Goal: Information Seeking & Learning: Learn about a topic

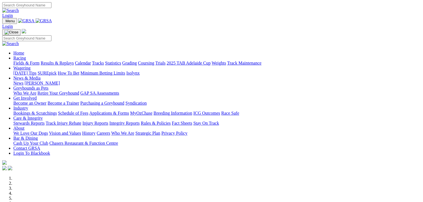
click at [25, 61] on link "Fields & Form" at bounding box center [26, 63] width 26 height 5
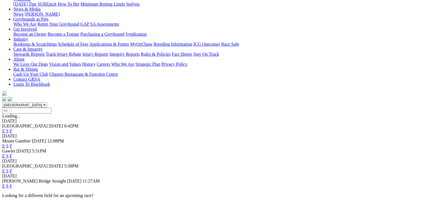
scroll to position [70, 0]
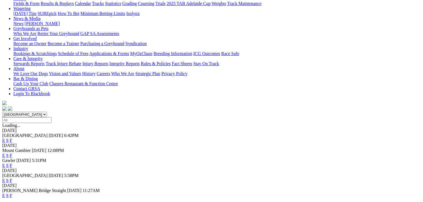
click at [12, 138] on link "F" at bounding box center [11, 140] width 3 height 5
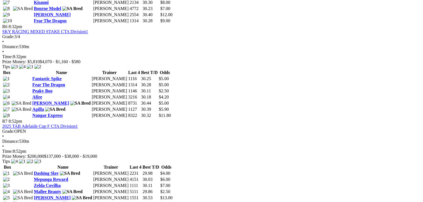
scroll to position [786, 0]
